Goal: Task Accomplishment & Management: Manage account settings

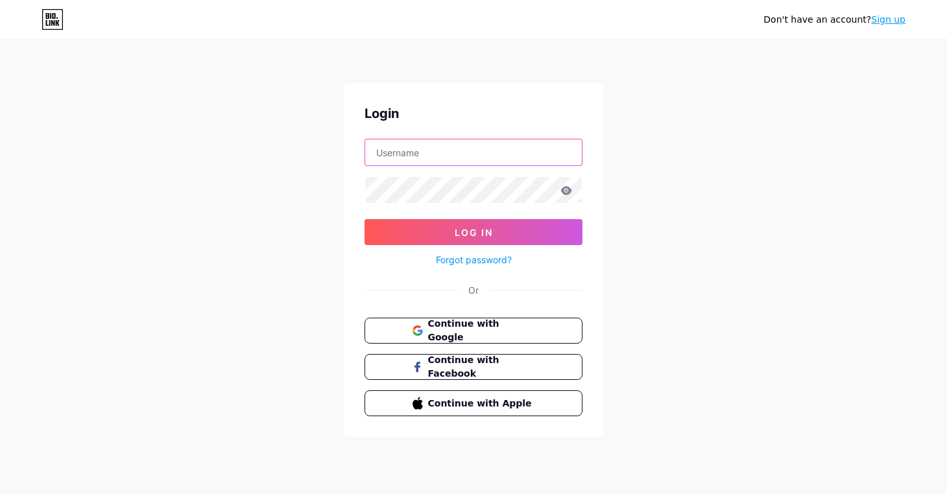
click at [464, 152] on input "text" at bounding box center [473, 152] width 217 height 26
type input "baudoap"
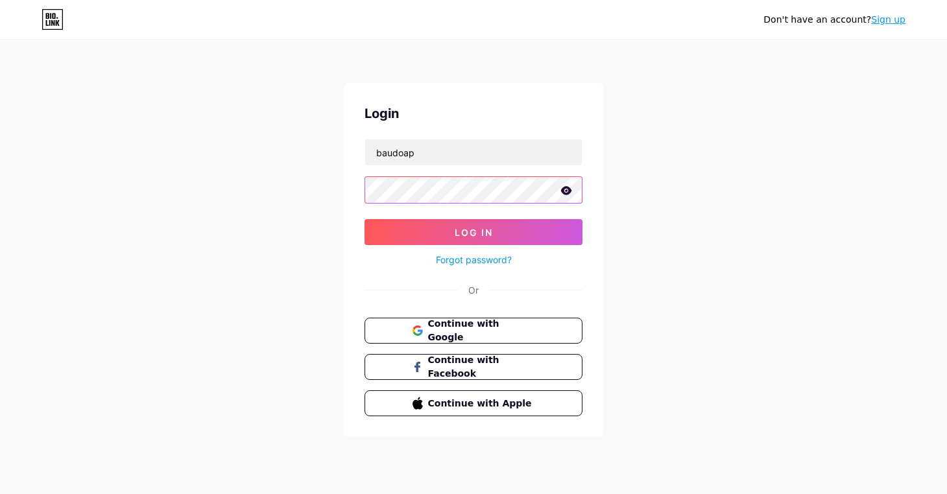
click at [365, 219] on button "Log In" at bounding box center [474, 232] width 218 height 26
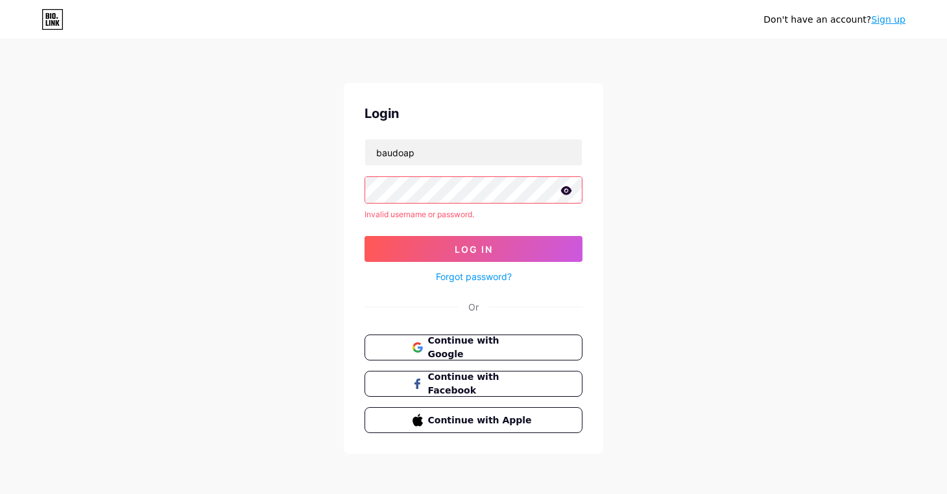
click at [560, 191] on icon at bounding box center [566, 190] width 12 height 9
click at [516, 346] on span "Continue with Google" at bounding box center [481, 348] width 108 height 28
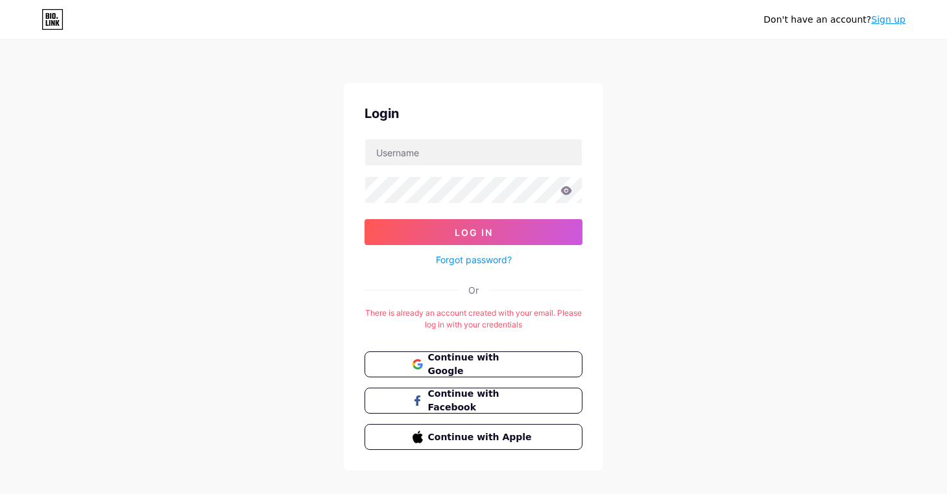
click at [505, 313] on div "There is already an account created with your email. Please log in with your cr…" at bounding box center [474, 318] width 218 height 23
click at [891, 19] on link "Sign up" at bounding box center [888, 19] width 34 height 10
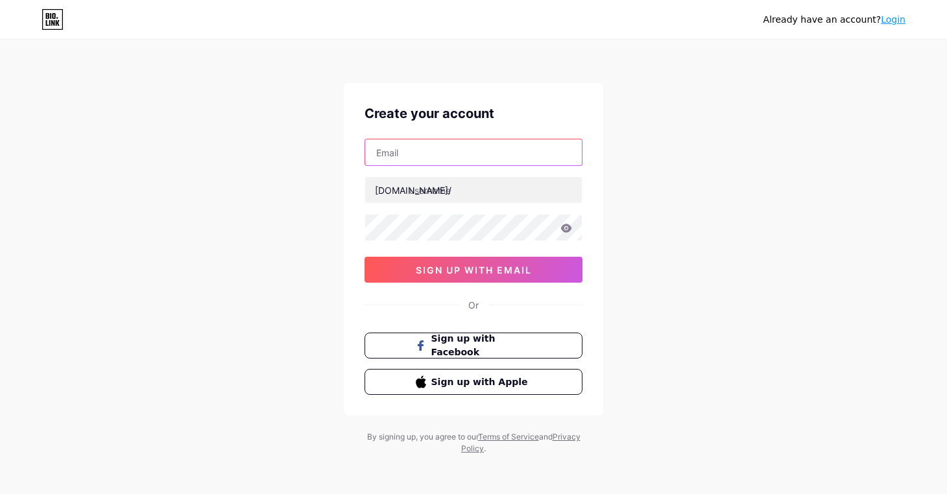
click at [435, 158] on input "text" at bounding box center [473, 152] width 217 height 26
type input "[EMAIL_ADDRESS][DOMAIN_NAME]"
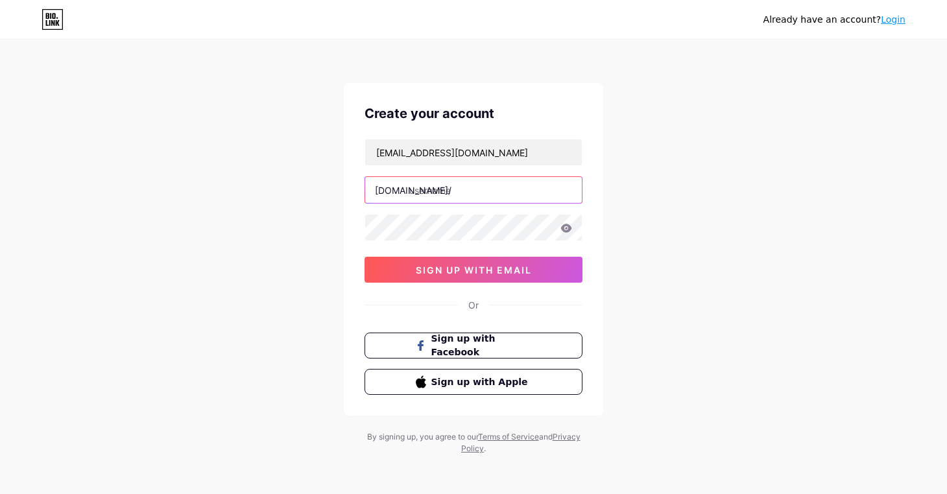
click at [446, 196] on input "text" at bounding box center [473, 190] width 217 height 26
type input "baudoap"
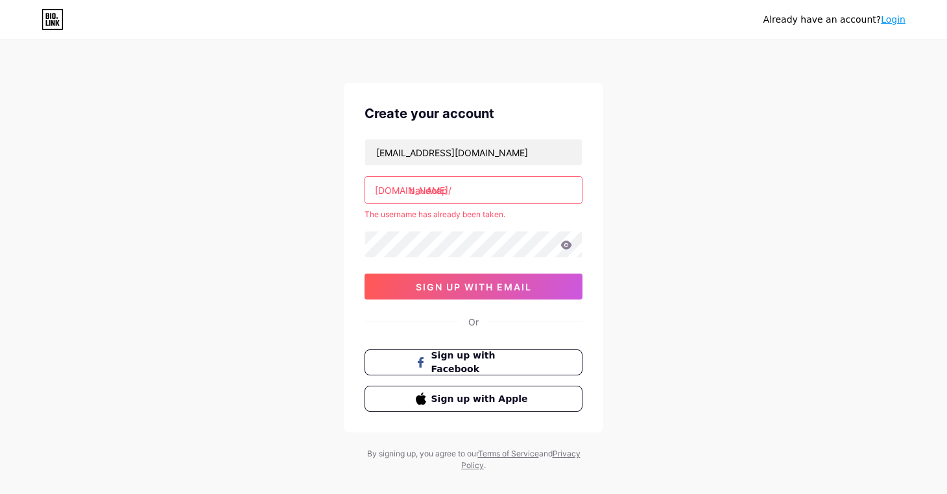
click at [336, 270] on div "Already have an account? Login Create your account comunicacionesbaudoap@gmail.…" at bounding box center [473, 256] width 947 height 513
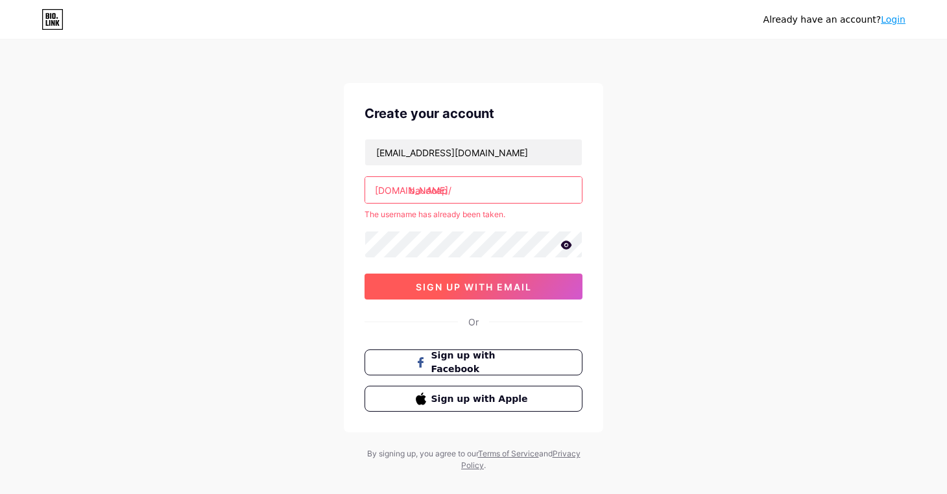
click at [429, 285] on span "sign up with email" at bounding box center [474, 287] width 116 height 11
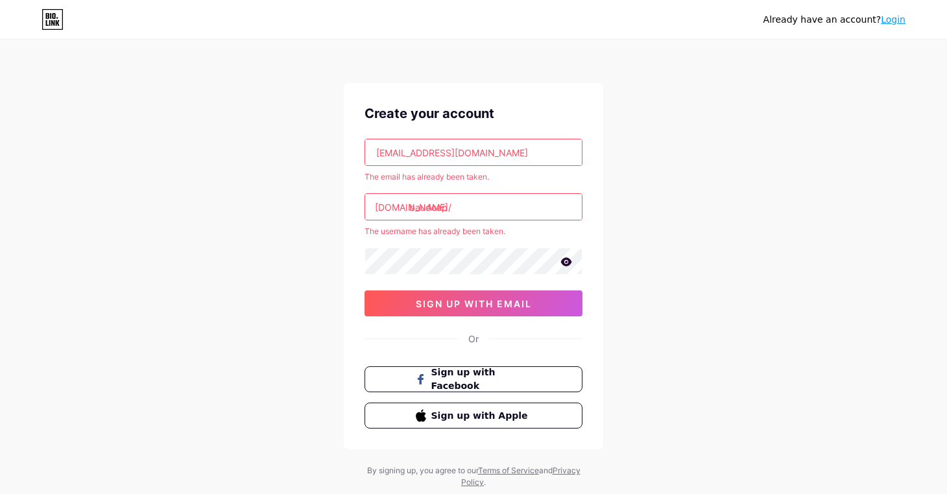
scroll to position [36, 0]
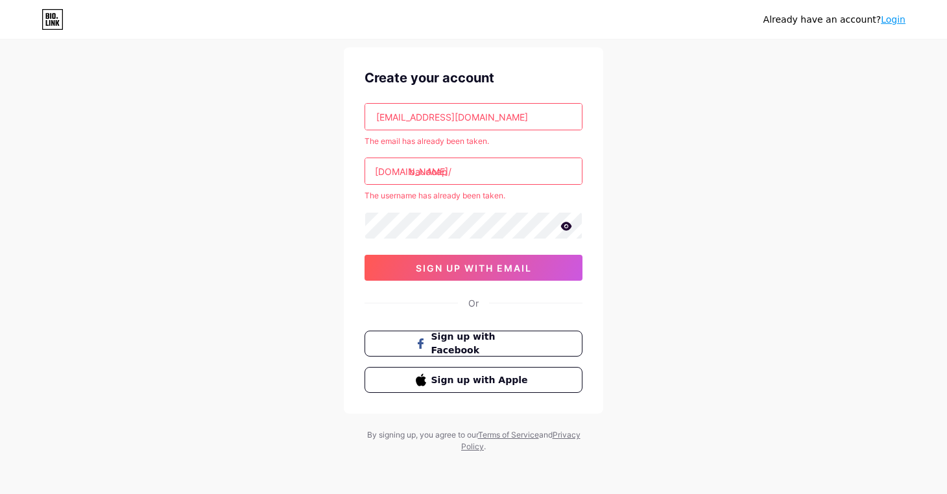
click at [902, 22] on link "Login" at bounding box center [893, 19] width 25 height 10
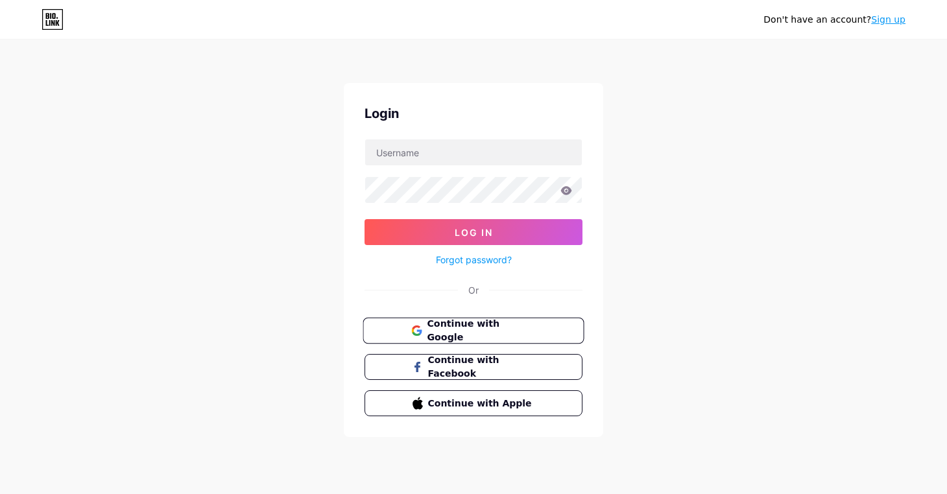
click at [491, 334] on span "Continue with Google" at bounding box center [481, 331] width 108 height 28
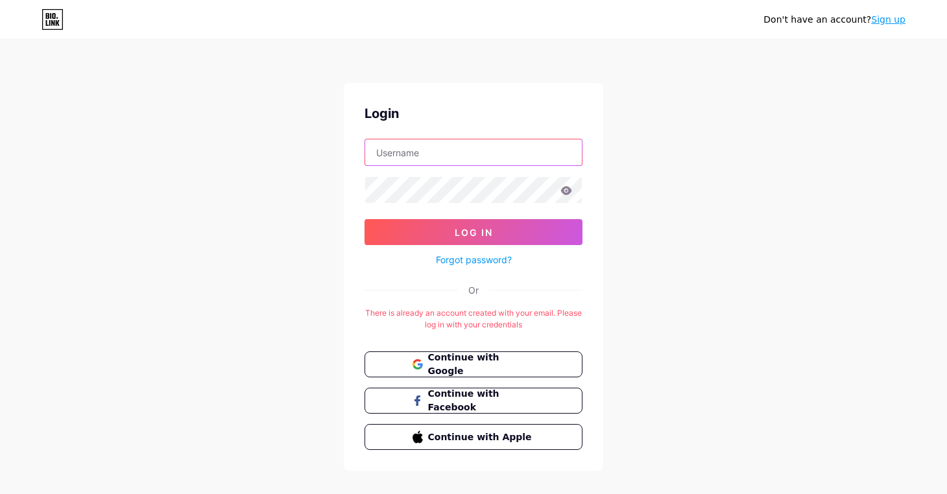
click at [429, 154] on input "text" at bounding box center [473, 152] width 217 height 26
click at [462, 154] on input "baudoap" at bounding box center [473, 152] width 217 height 26
paste input "[EMAIL_ADDRESS][DOMAIN_NAME]"
click at [378, 156] on input "[EMAIL_ADDRESS][DOMAIN_NAME]" at bounding box center [473, 152] width 217 height 26
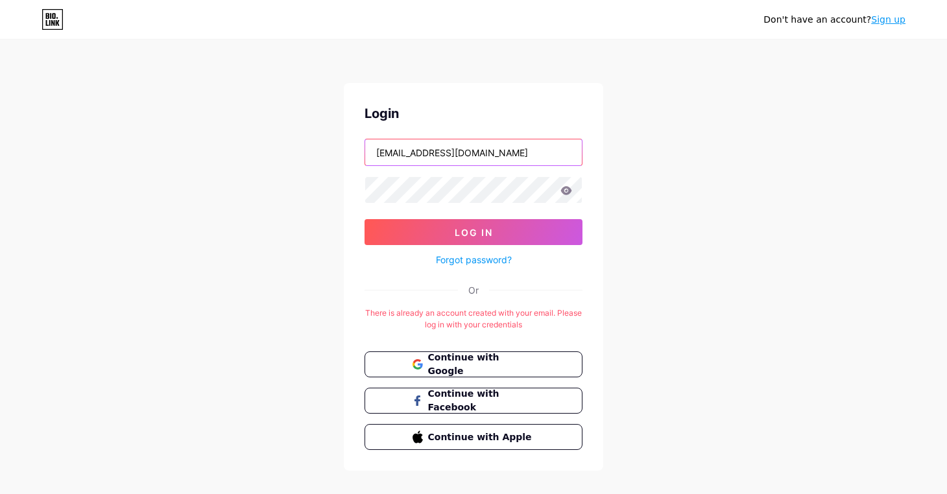
type input "[EMAIL_ADDRESS][DOMAIN_NAME]"
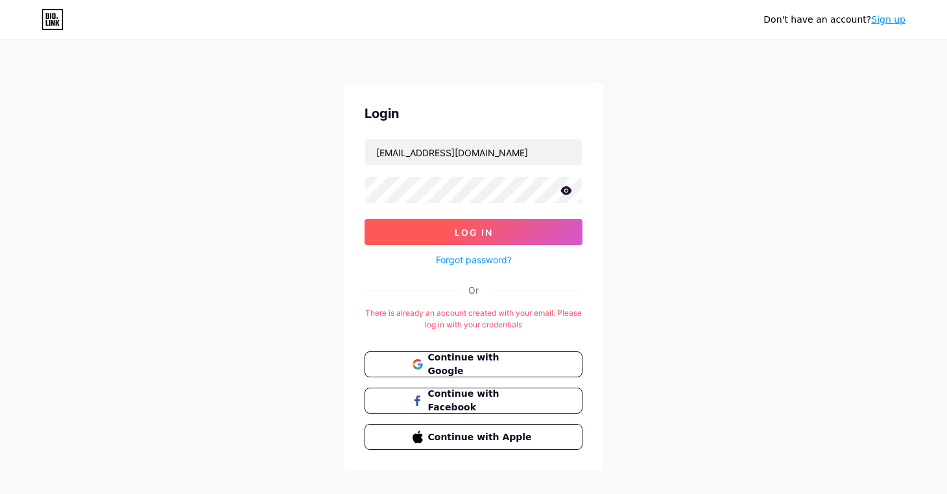
click at [446, 230] on button "Log In" at bounding box center [474, 232] width 218 height 26
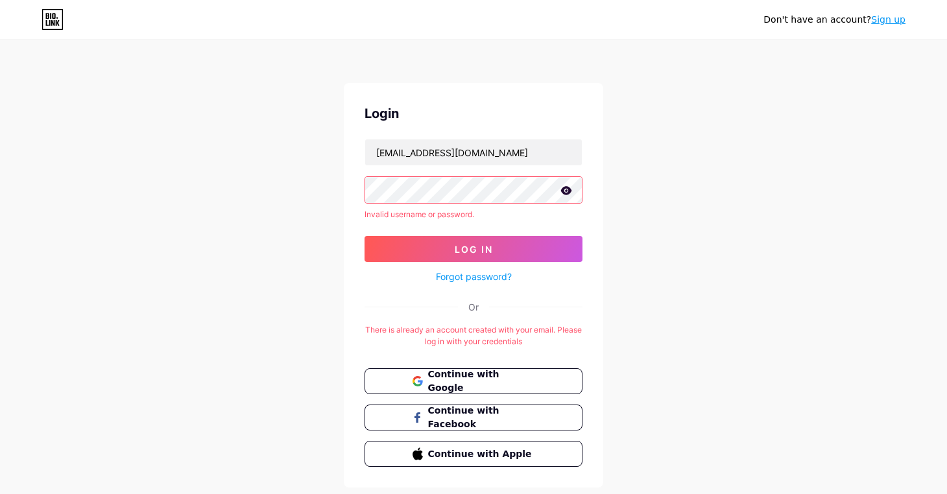
click at [567, 191] on icon at bounding box center [566, 190] width 12 height 9
click at [478, 254] on span "Log In" at bounding box center [474, 249] width 38 height 11
